Goal: Obtain resource: Download file/media

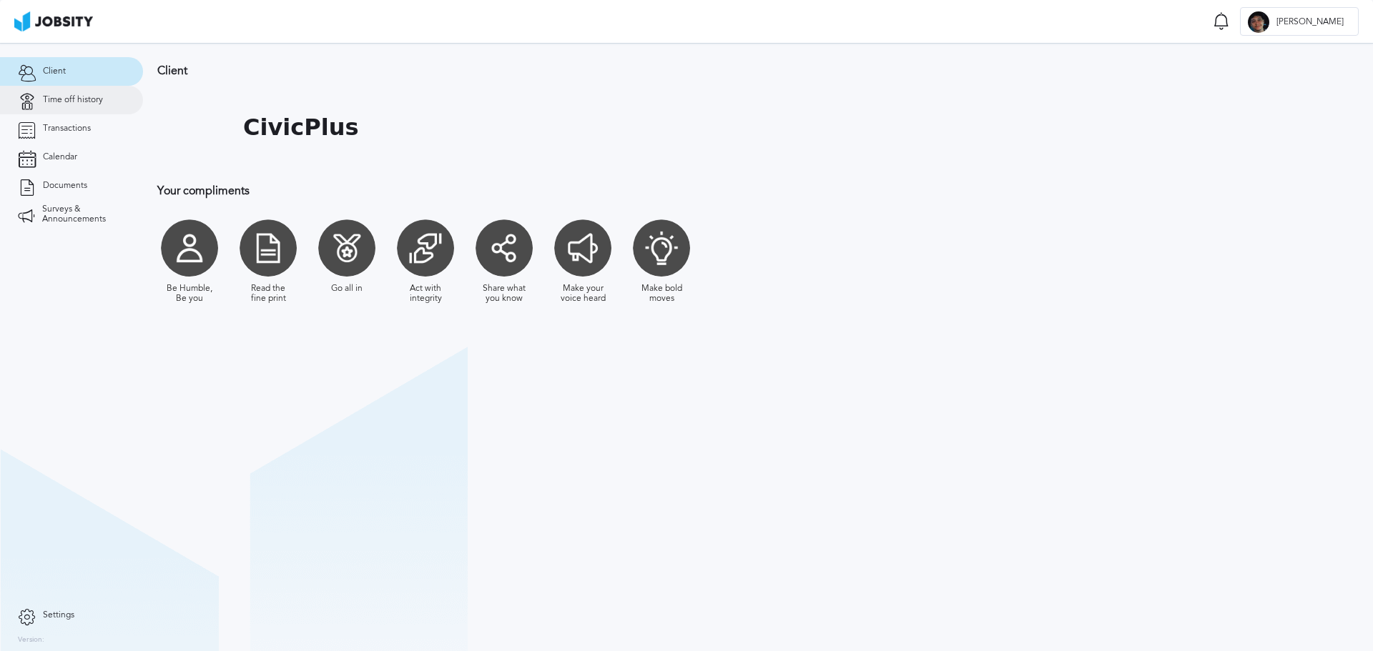
click at [72, 109] on link "Time off history" at bounding box center [71, 100] width 143 height 29
drag, startPoint x: 78, startPoint y: 133, endPoint x: 90, endPoint y: 133, distance: 12.2
click at [78, 133] on span "Transactions" at bounding box center [67, 129] width 48 height 10
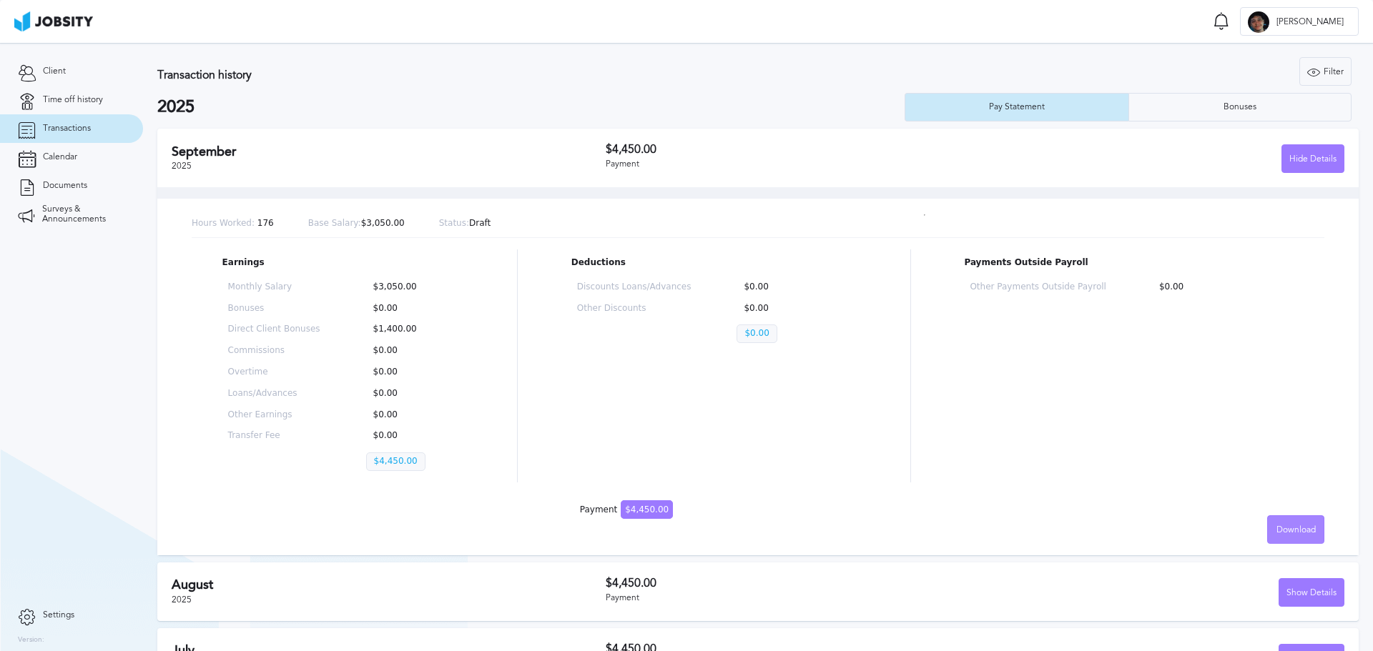
click at [1281, 538] on div "Download" at bounding box center [1296, 530] width 56 height 29
click at [1298, 530] on li "English" at bounding box center [1284, 530] width 57 height 29
